Goal: Task Accomplishment & Management: Complete application form

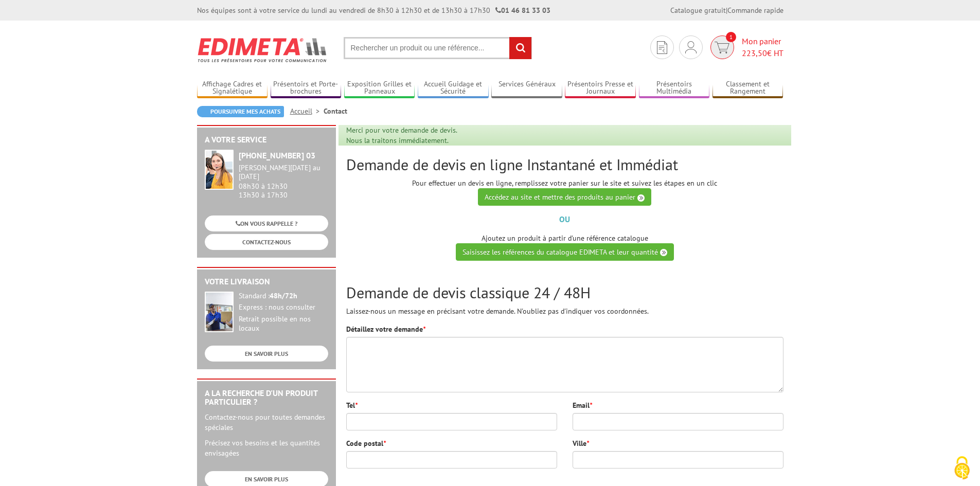
click at [720, 42] on img at bounding box center [721, 48] width 15 height 12
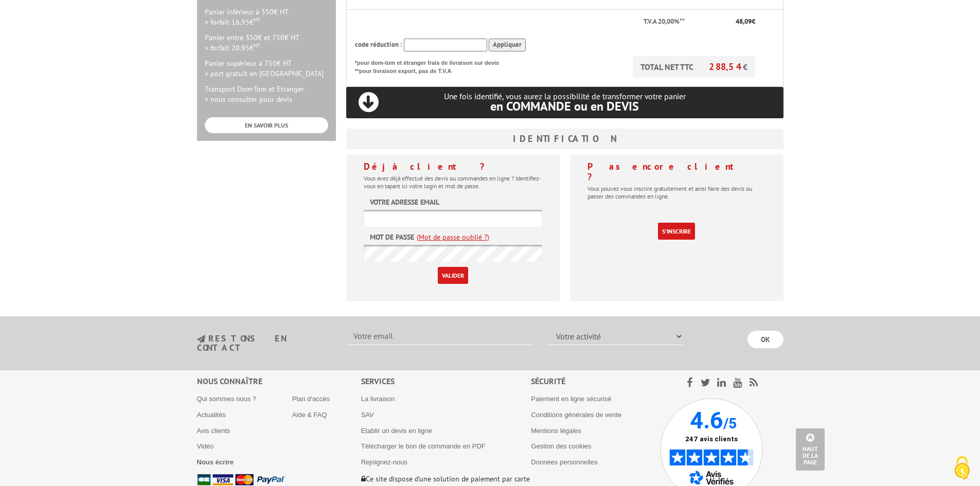
scroll to position [360, 0]
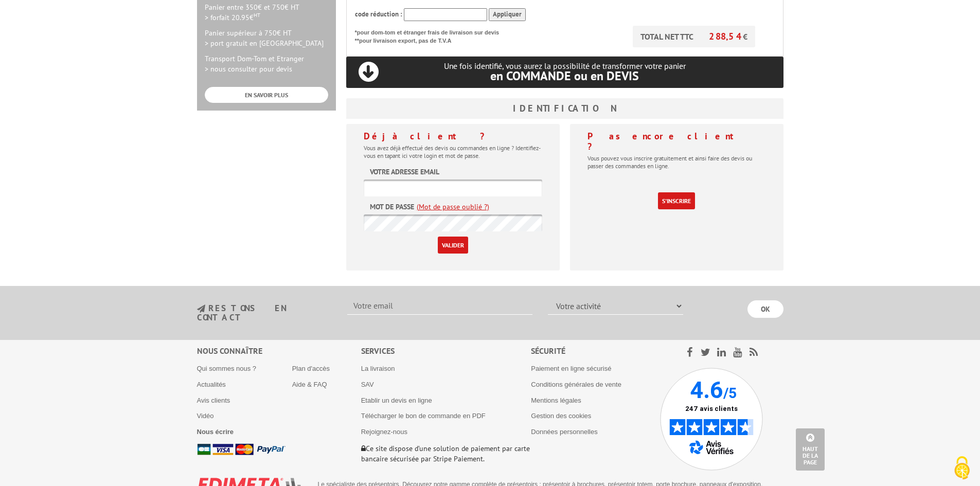
click at [441, 180] on input "text" at bounding box center [453, 188] width 178 height 17
type input "[EMAIL_ADDRESS][DOMAIN_NAME]"
click at [472, 202] on link "(Mot de passe oublié ?)" at bounding box center [453, 207] width 73 height 10
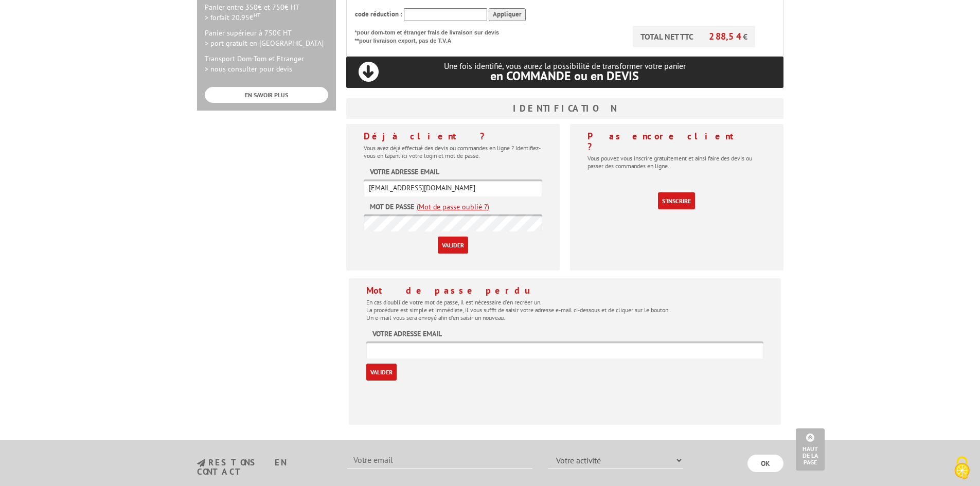
click at [421, 342] on input "text" at bounding box center [564, 350] width 397 height 17
type input "[EMAIL_ADDRESS][DOMAIN_NAME]"
click at [384, 364] on input "Valider" at bounding box center [381, 372] width 30 height 17
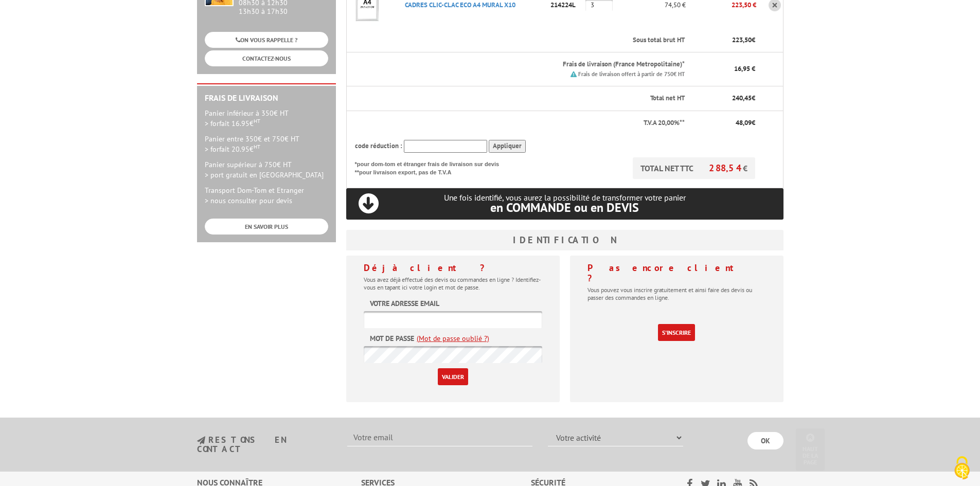
scroll to position [257, 0]
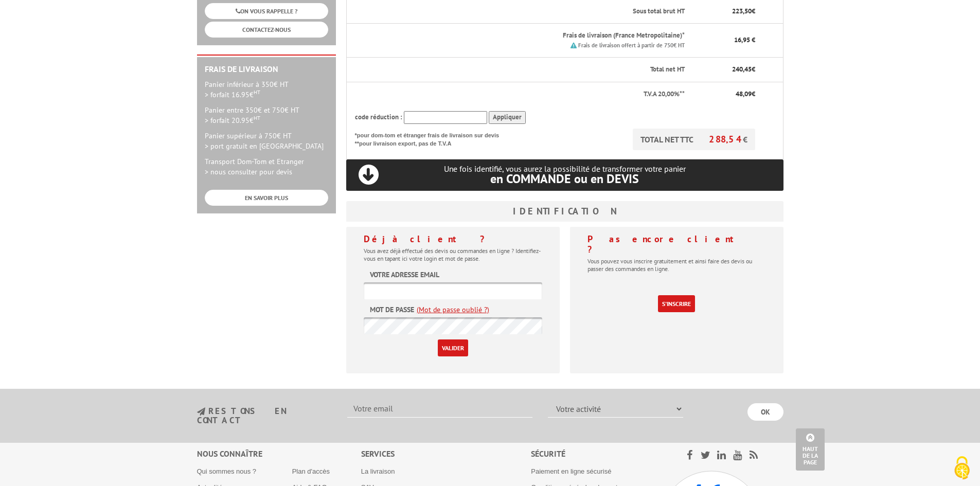
click at [460, 282] on input "text" at bounding box center [453, 290] width 178 height 17
type input "accueil@college-la-croix-st-marceau.fr"
